Goal: Task Accomplishment & Management: Complete application form

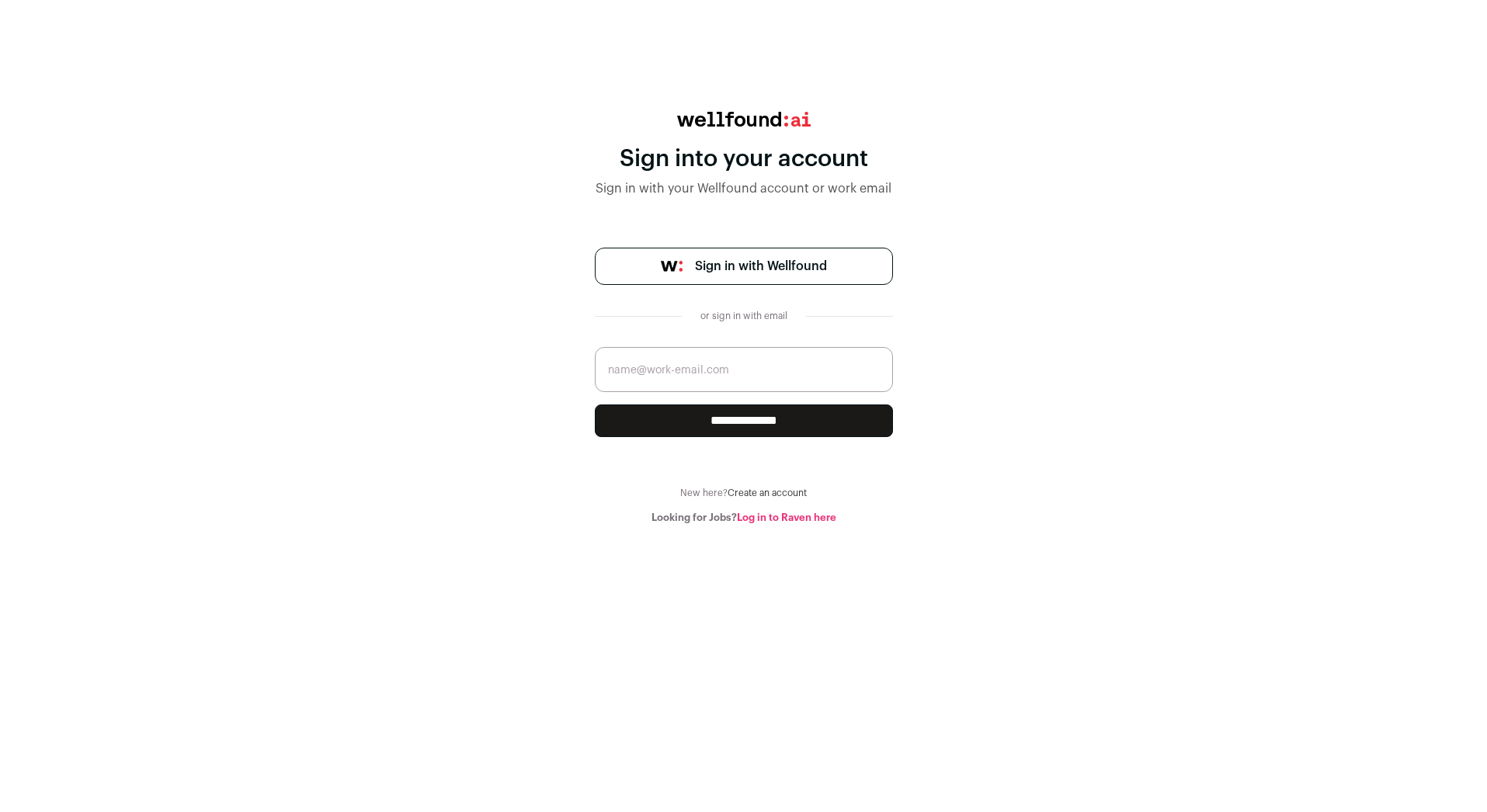
click at [697, 369] on input "email" at bounding box center [744, 369] width 298 height 45
type input "[EMAIL_ADDRESS][DOMAIN_NAME]"
click at [761, 263] on span "Sign in with Wellfound" at bounding box center [761, 266] width 132 height 19
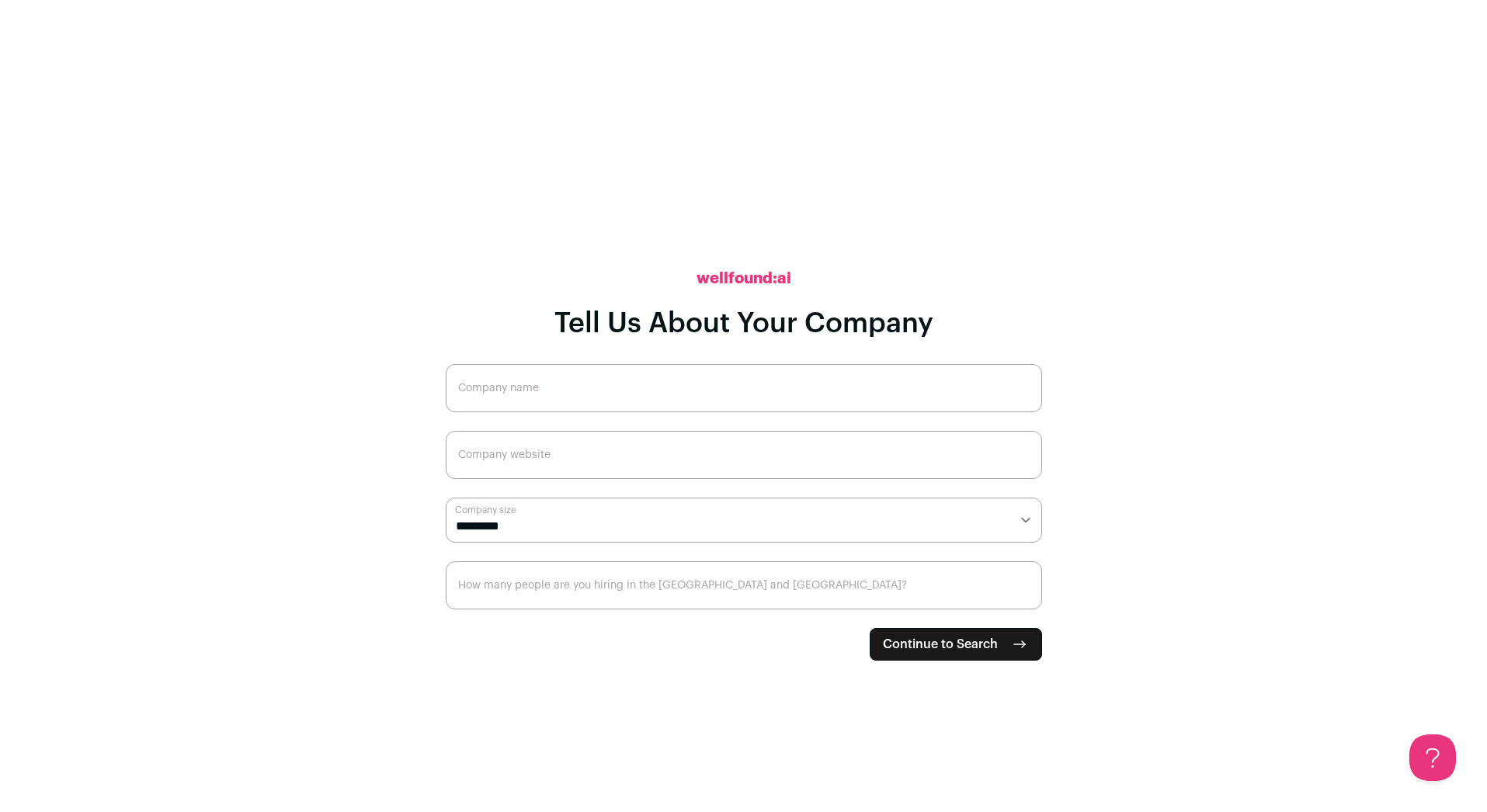
click at [929, 654] on button "Continue to Search" at bounding box center [956, 644] width 173 height 33
click at [557, 396] on input "Company name" at bounding box center [744, 387] width 596 height 48
click at [1022, 649] on icon "submit" at bounding box center [1019, 644] width 19 height 19
type input "None"
click at [967, 654] on button "Continue to Search" at bounding box center [956, 644] width 173 height 33
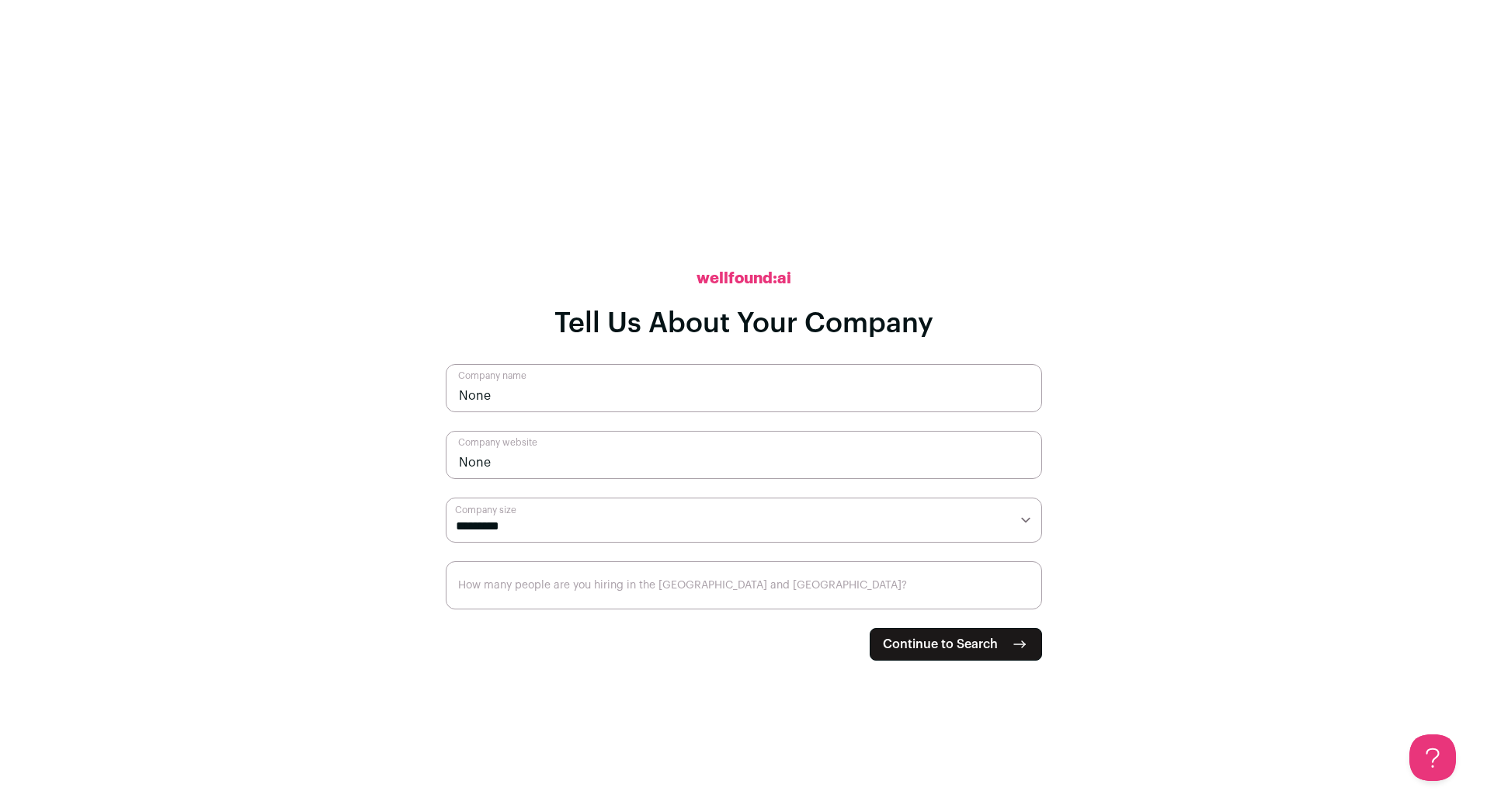
type input "None"
click at [545, 523] on select "**********" at bounding box center [744, 520] width 596 height 45
select select "*"
click at [445, 498] on select "**********" at bounding box center [744, 520] width 596 height 45
